Goal: Browse casually

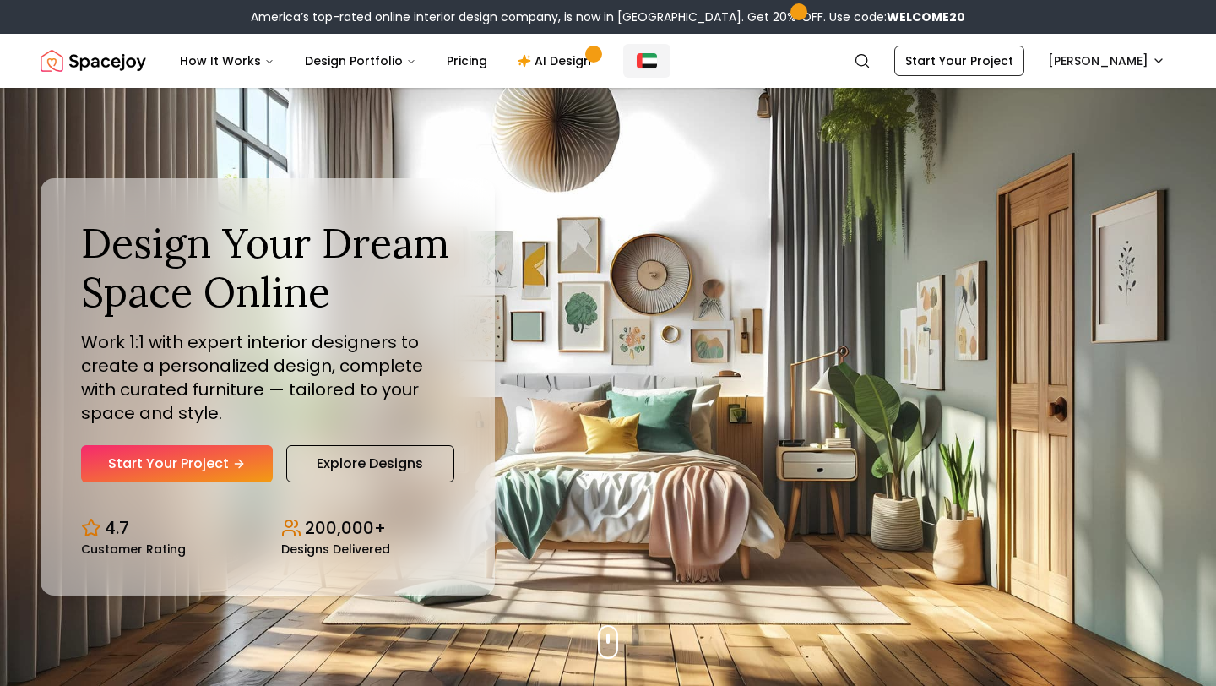
click at [649, 46] on button "Global" at bounding box center [646, 61] width 47 height 34
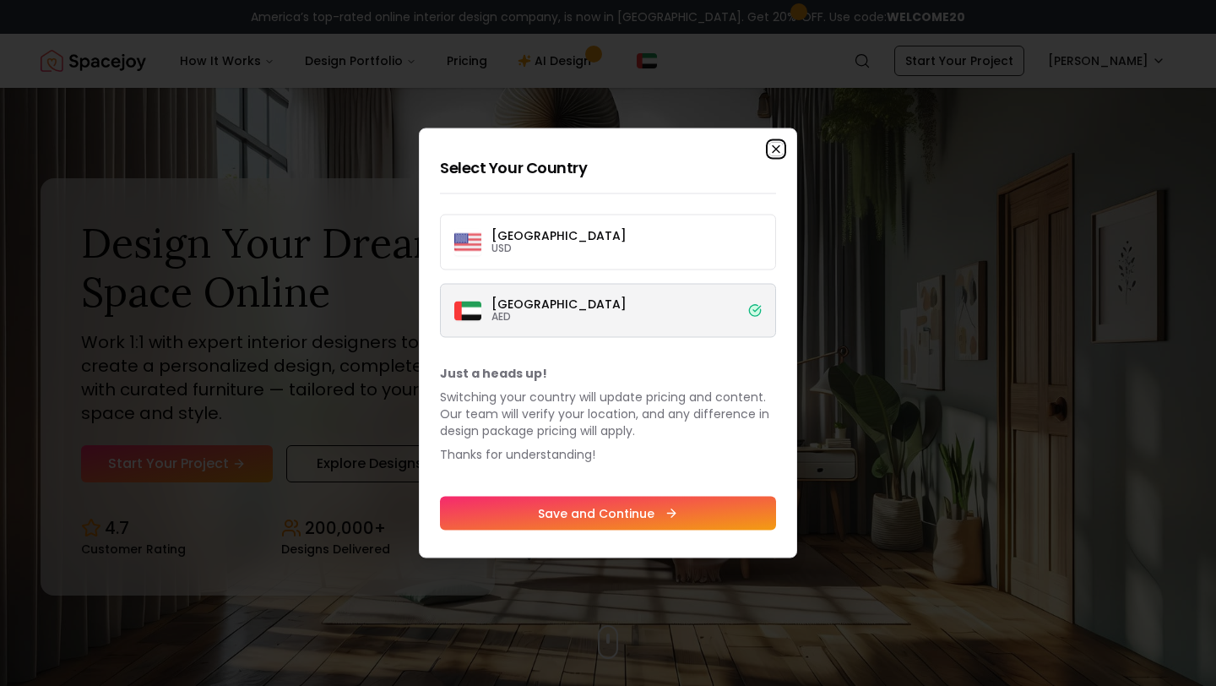
click at [775, 152] on icon "button" at bounding box center [776, 150] width 14 height 14
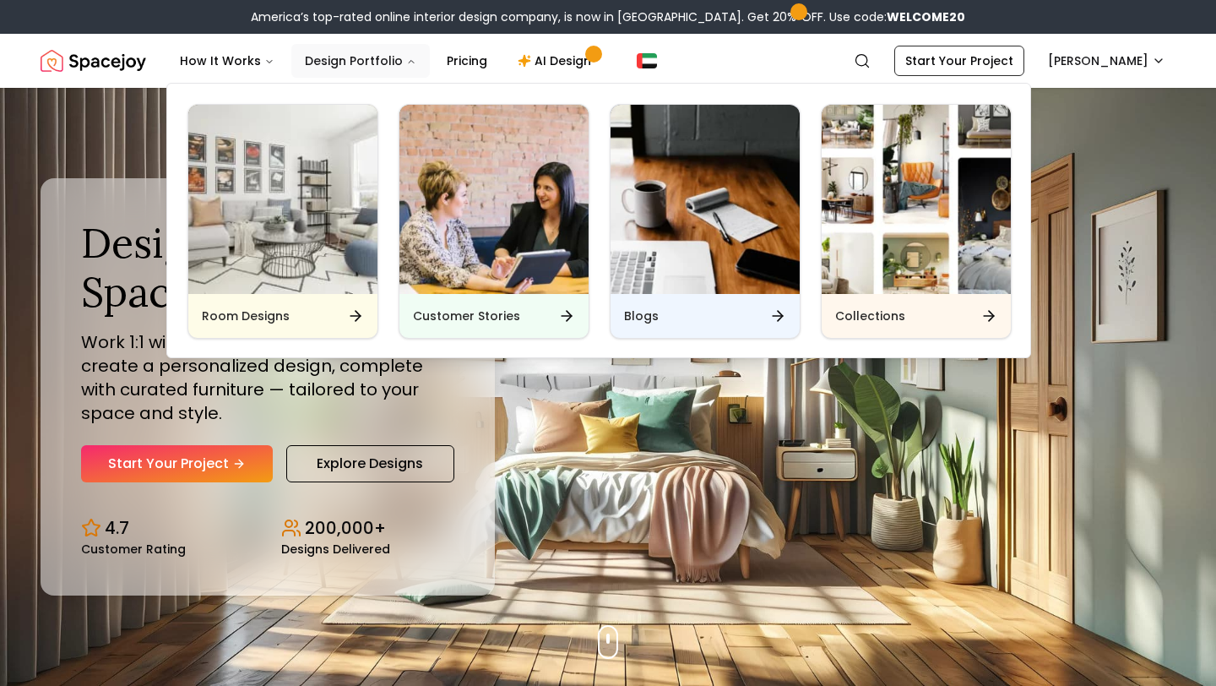
click at [377, 57] on button "Design Portfolio" at bounding box center [360, 61] width 138 height 34
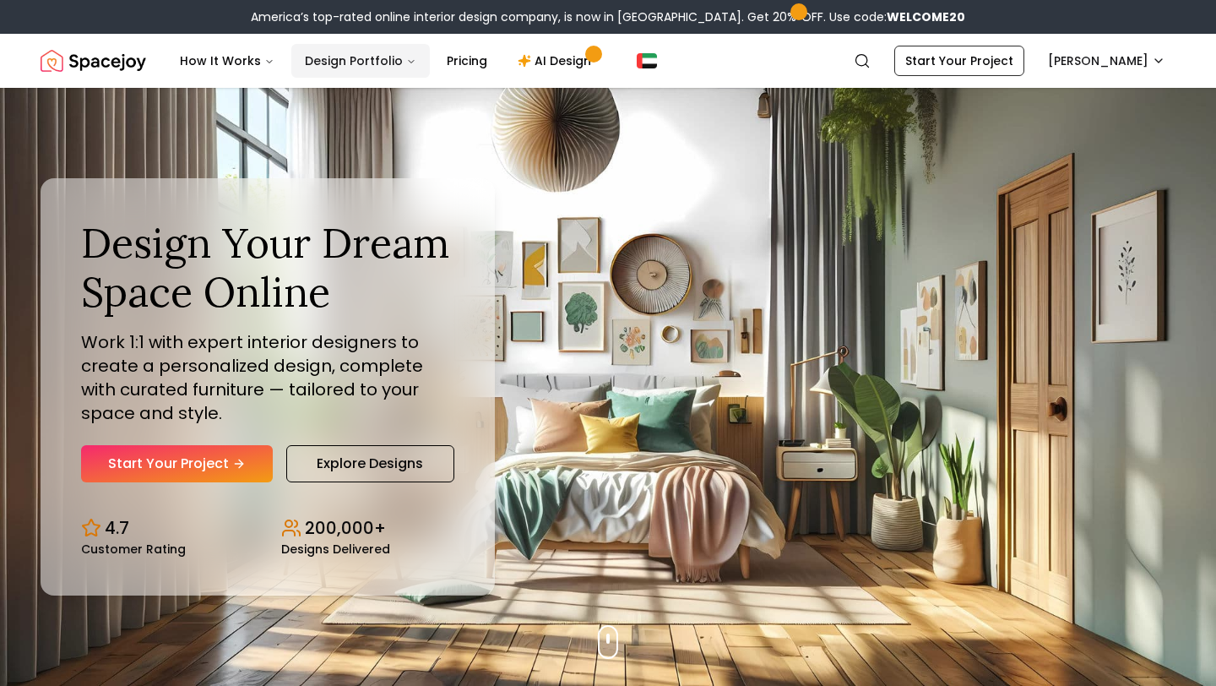
click at [379, 57] on button "Design Portfolio" at bounding box center [360, 61] width 138 height 34
